Goal: Information Seeking & Learning: Check status

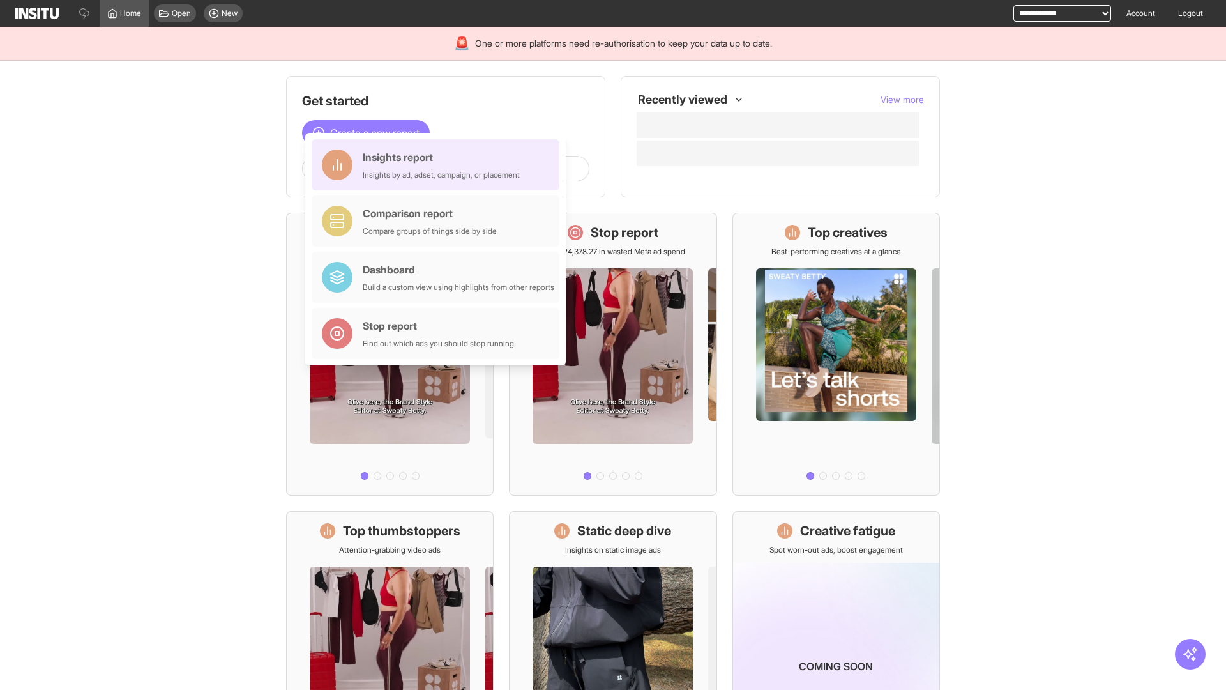
click at [439, 165] on div "Insights report Insights by ad, adset, campaign, or placement" at bounding box center [441, 164] width 157 height 31
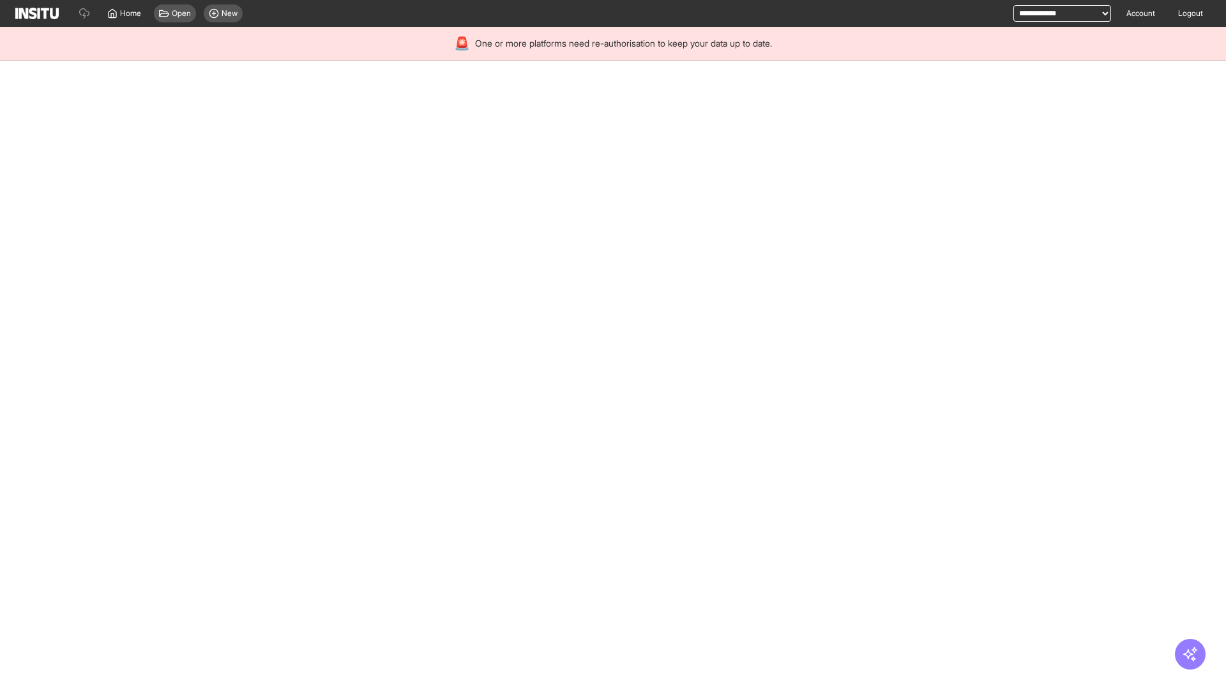
select select "**"
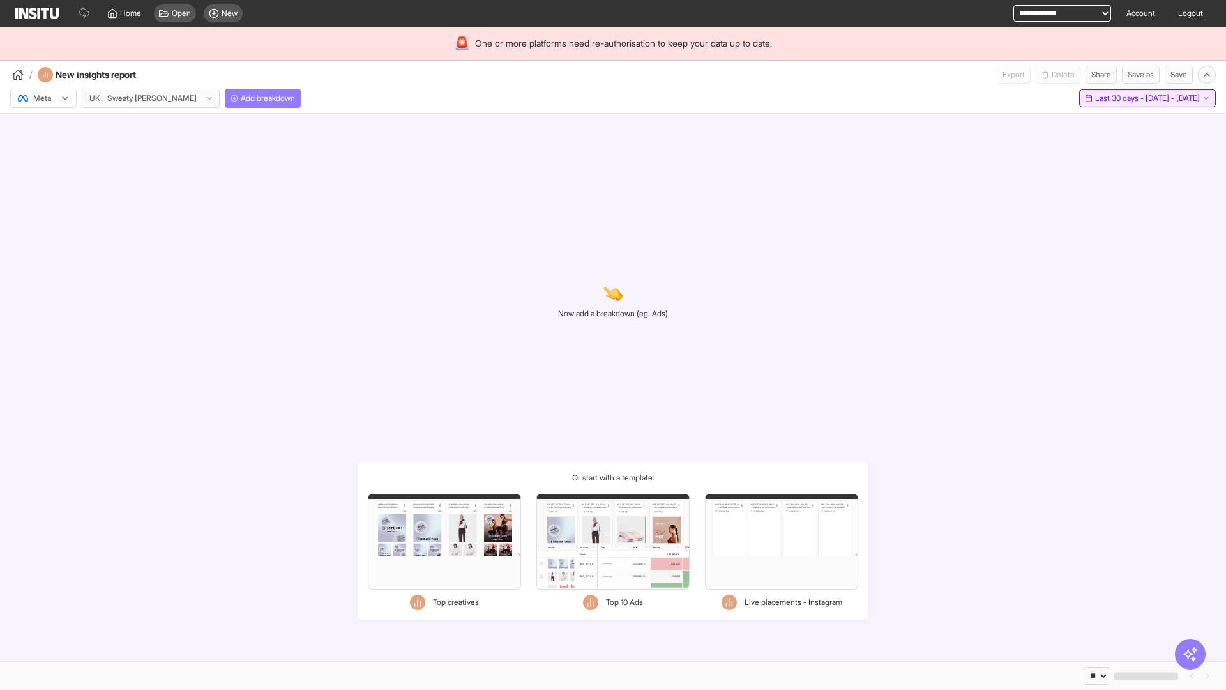
click at [1118, 98] on span "Last 30 days - [DATE] - [DATE]" at bounding box center [1147, 98] width 105 height 10
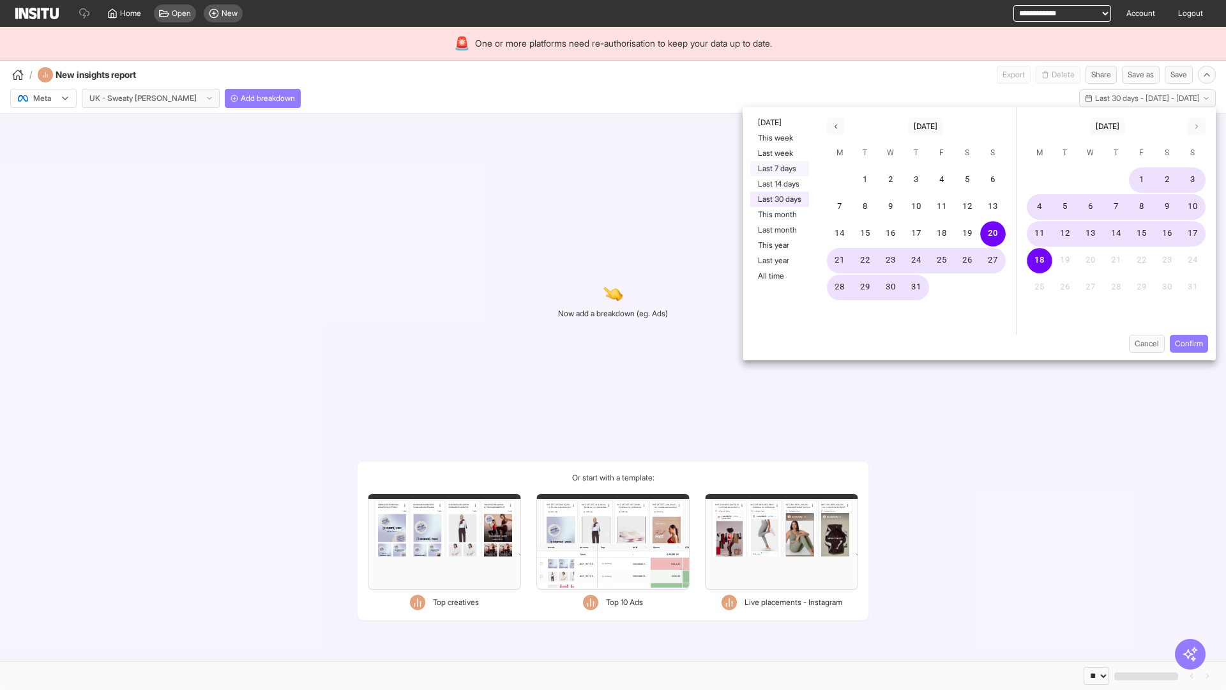
click at [778, 169] on button "Last 7 days" at bounding box center [779, 168] width 59 height 15
